Goal: Information Seeking & Learning: Learn about a topic

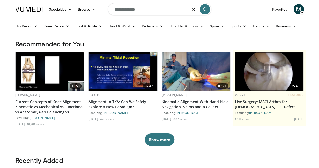
type input "**********"
click at [201, 12] on button "submit" at bounding box center [204, 9] width 10 height 10
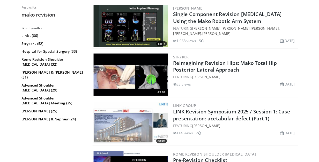
scroll to position [307, 0]
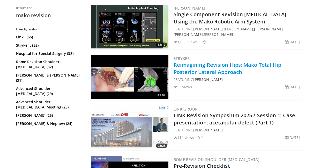
click at [205, 67] on link "Reimagining Revision Hips: Mako Total Hip Posterior Lateral Approach" at bounding box center [227, 68] width 108 height 14
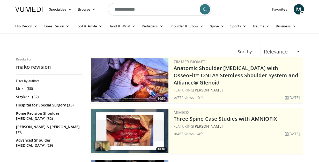
scroll to position [0, 0]
click at [149, 12] on input "**********" at bounding box center [159, 9] width 103 height 12
type input "**********"
click at [205, 9] on icon "submit" at bounding box center [205, 9] width 4 height 4
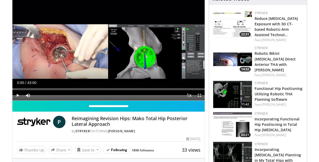
scroll to position [12, 0]
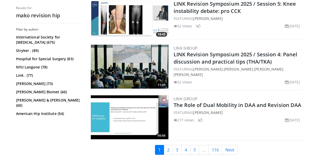
scroll to position [1293, 0]
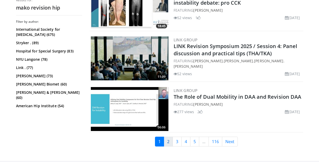
click at [169, 141] on link "2" at bounding box center [168, 142] width 9 height 10
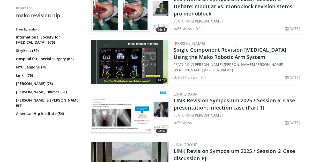
scroll to position [886, 0]
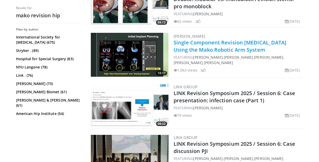
click at [228, 42] on link "Single Component Revision Knee Arthroplasty Using the Mako Robotic Arm System" at bounding box center [229, 46] width 113 height 14
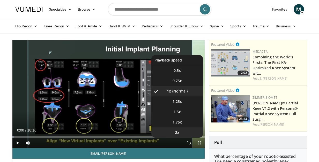
click at [181, 131] on li "2x" at bounding box center [177, 132] width 52 height 10
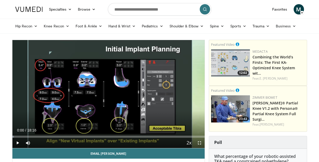
click at [201, 142] on span "Video Player" at bounding box center [199, 143] width 10 height 10
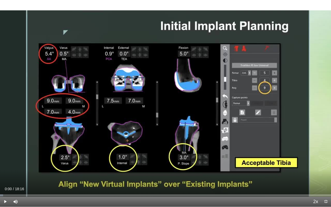
click at [4, 162] on span "Video Player" at bounding box center [5, 201] width 10 height 10
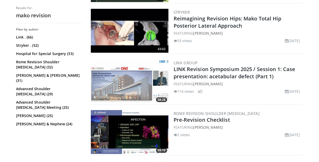
scroll to position [358, 0]
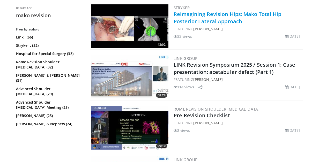
click at [207, 19] on link "Reimagining Revision Hips: Mako Total Hip Posterior Lateral Approach" at bounding box center [227, 18] width 108 height 14
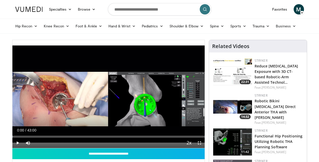
click at [197, 143] on span "Video Player" at bounding box center [199, 143] width 10 height 10
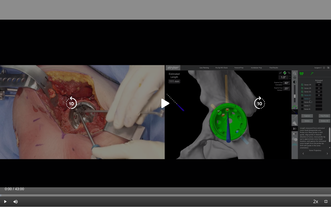
click at [163, 106] on icon "Video Player" at bounding box center [165, 103] width 14 height 14
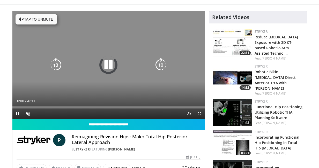
scroll to position [31, 0]
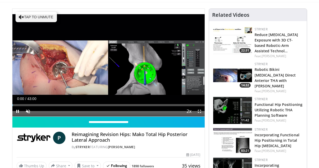
click at [15, 112] on span "Video Player" at bounding box center [17, 111] width 10 height 10
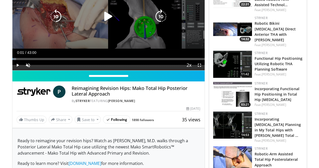
scroll to position [103, 0]
